Goal: Browse casually

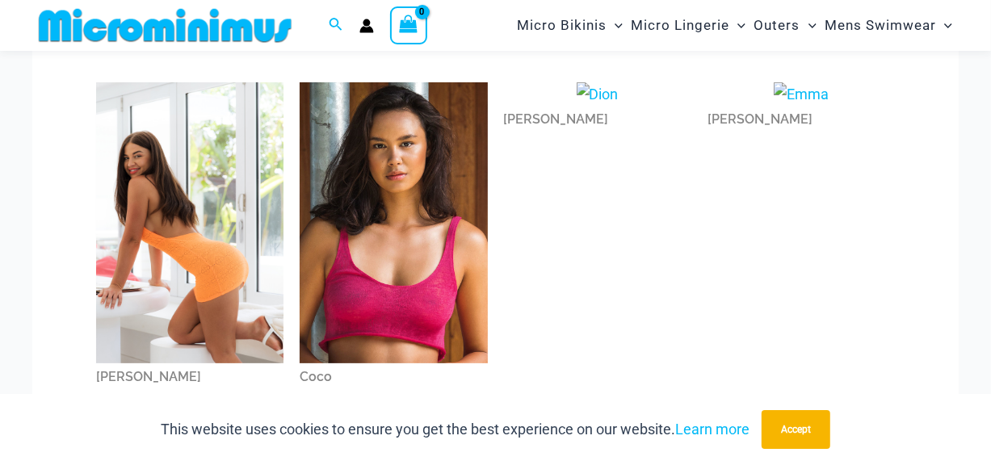
scroll to position [102, 0]
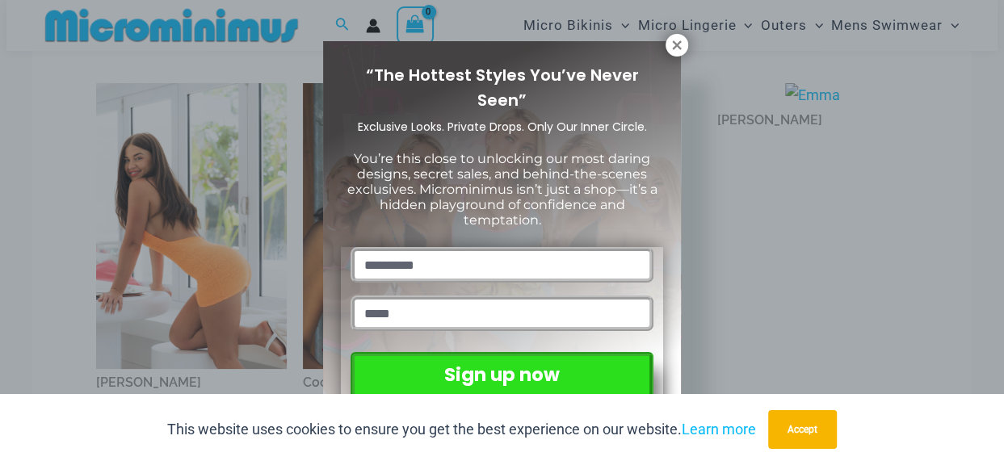
drag, startPoint x: 1001, startPoint y: 25, endPoint x: 1001, endPoint y: 44, distance: 18.6
click at [673, 40] on icon at bounding box center [676, 44] width 9 height 9
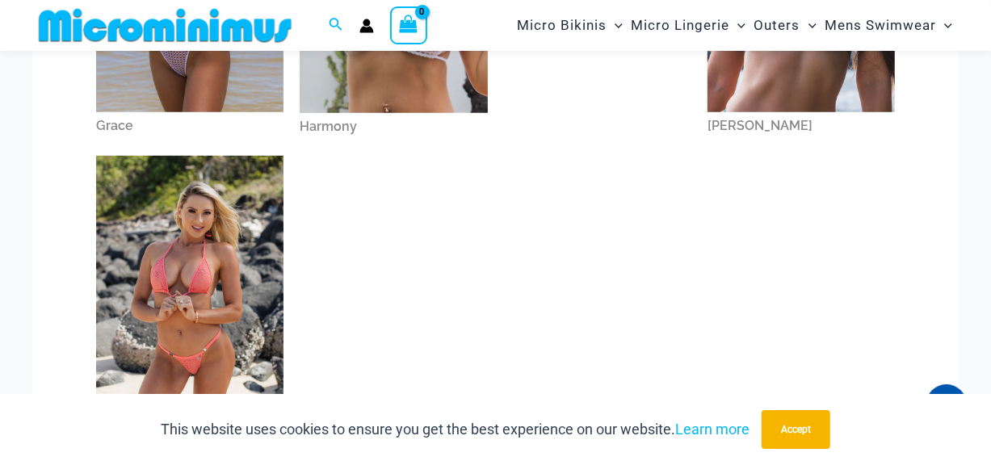
scroll to position [739, 0]
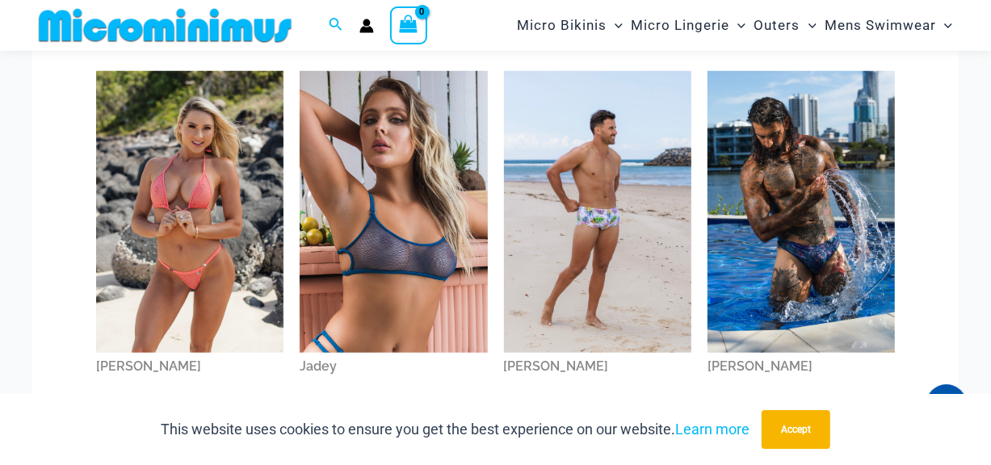
scroll to position [778, 0]
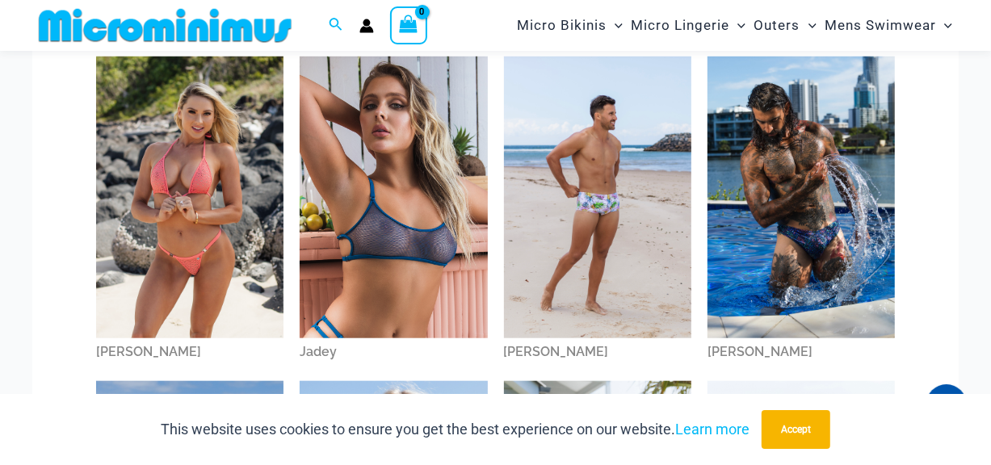
click at [216, 202] on img at bounding box center [189, 197] width 187 height 281
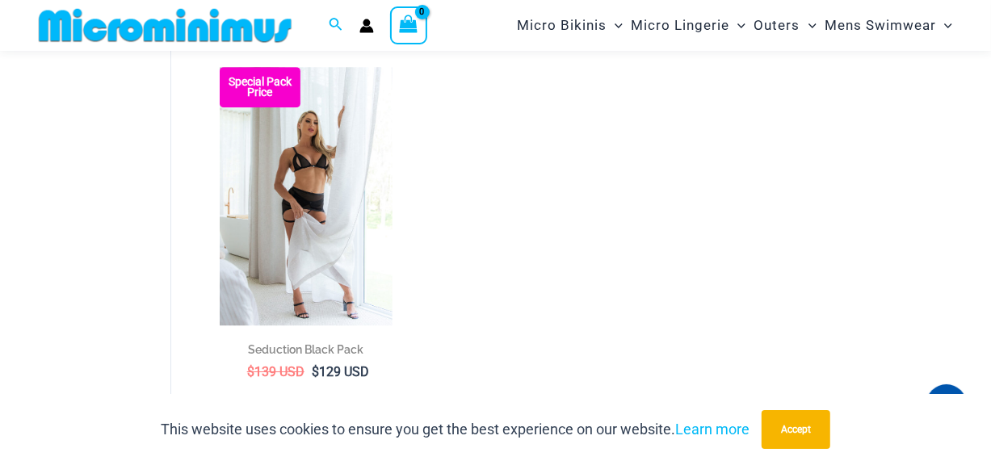
scroll to position [3047, 0]
